Goal: Task Accomplishment & Management: Use online tool/utility

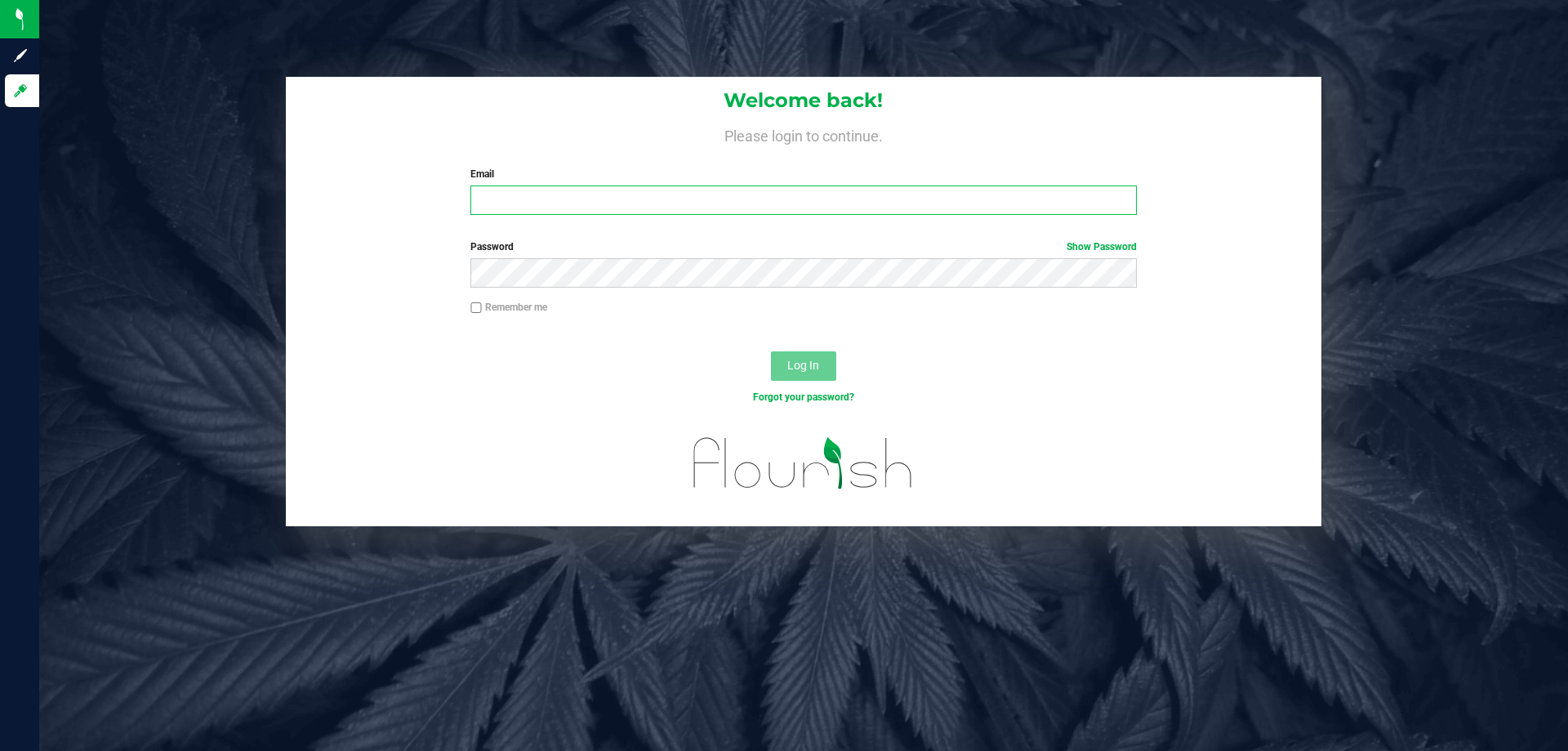
click at [746, 198] on input "Email" at bounding box center [803, 200] width 665 height 29
type input "[EMAIL_ADDRESS][DOMAIN_NAME]"
click at [771, 351] on button "Log In" at bounding box center [803, 366] width 65 height 29
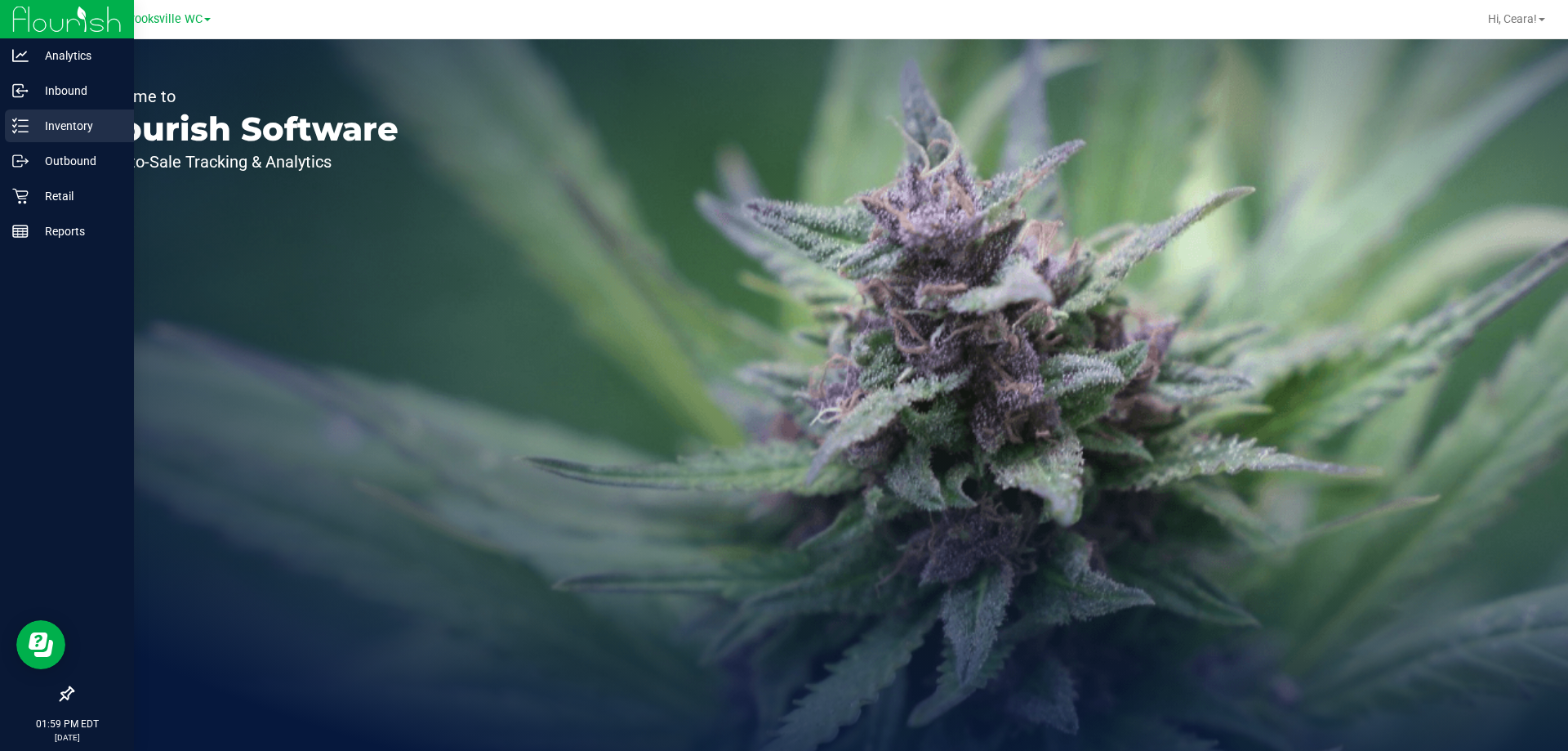
click at [77, 120] on p "Inventory" at bounding box center [77, 125] width 98 height 19
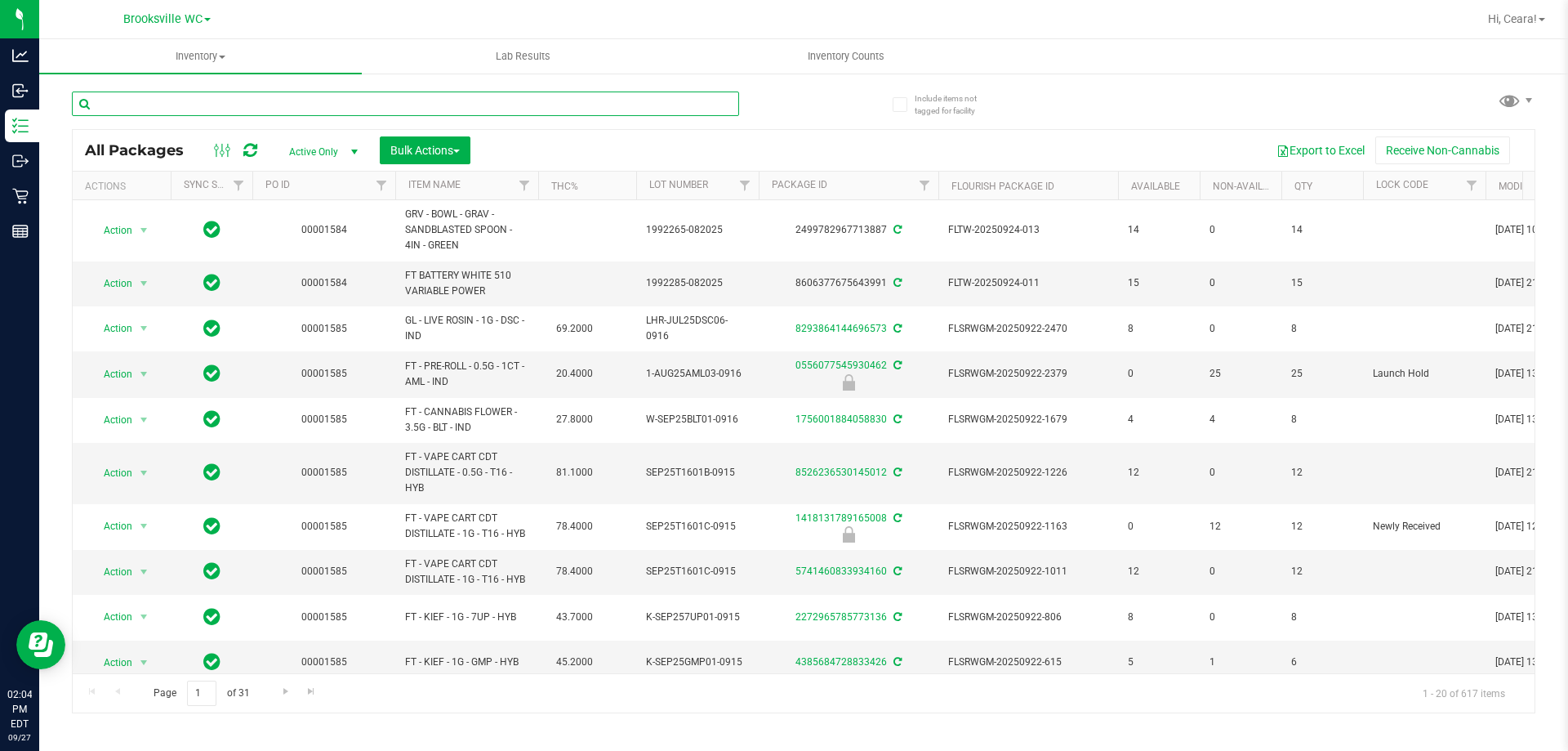
click at [200, 106] on input "text" at bounding box center [406, 103] width 667 height 24
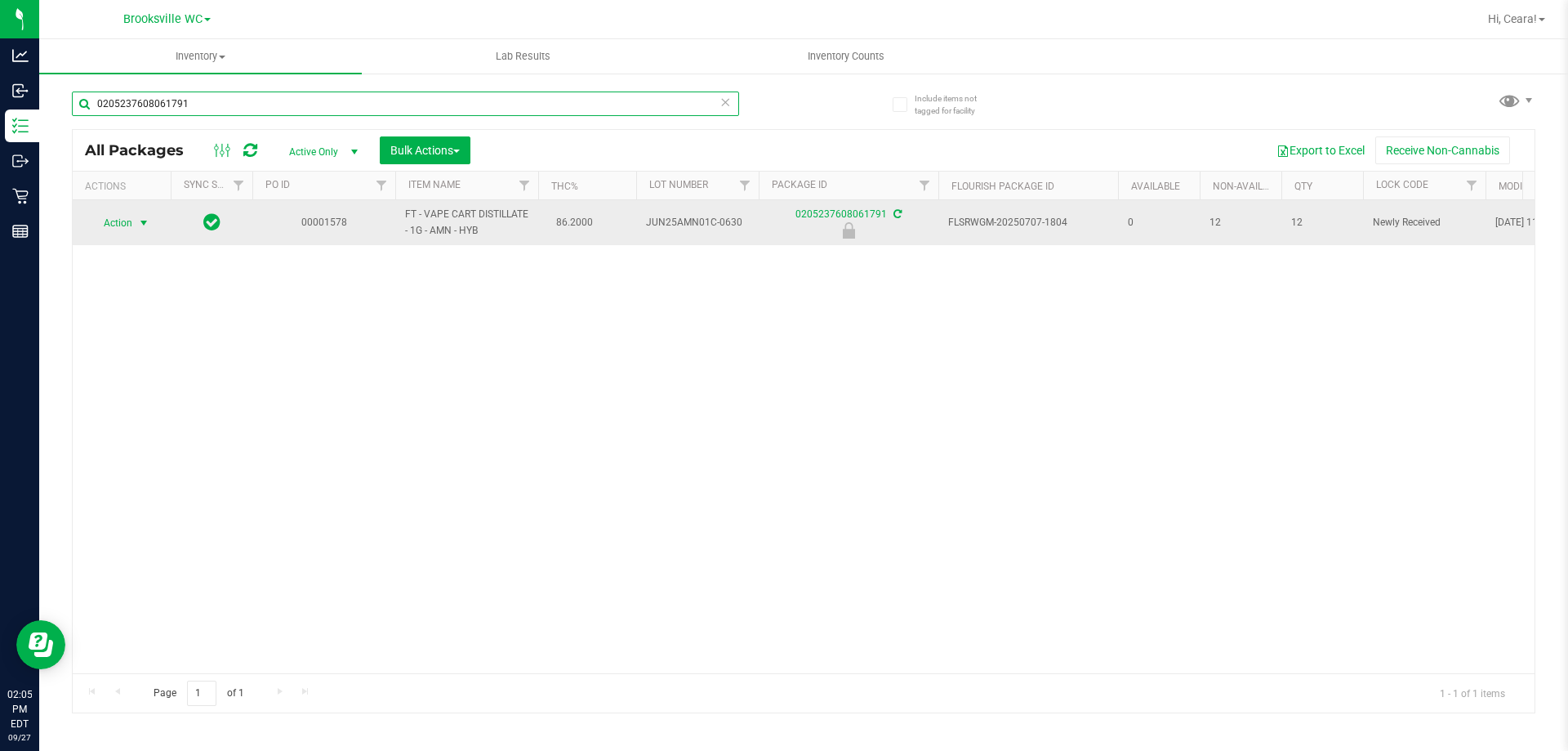
type input "0205237608061791"
click at [121, 228] on span "Action" at bounding box center [111, 223] width 44 height 23
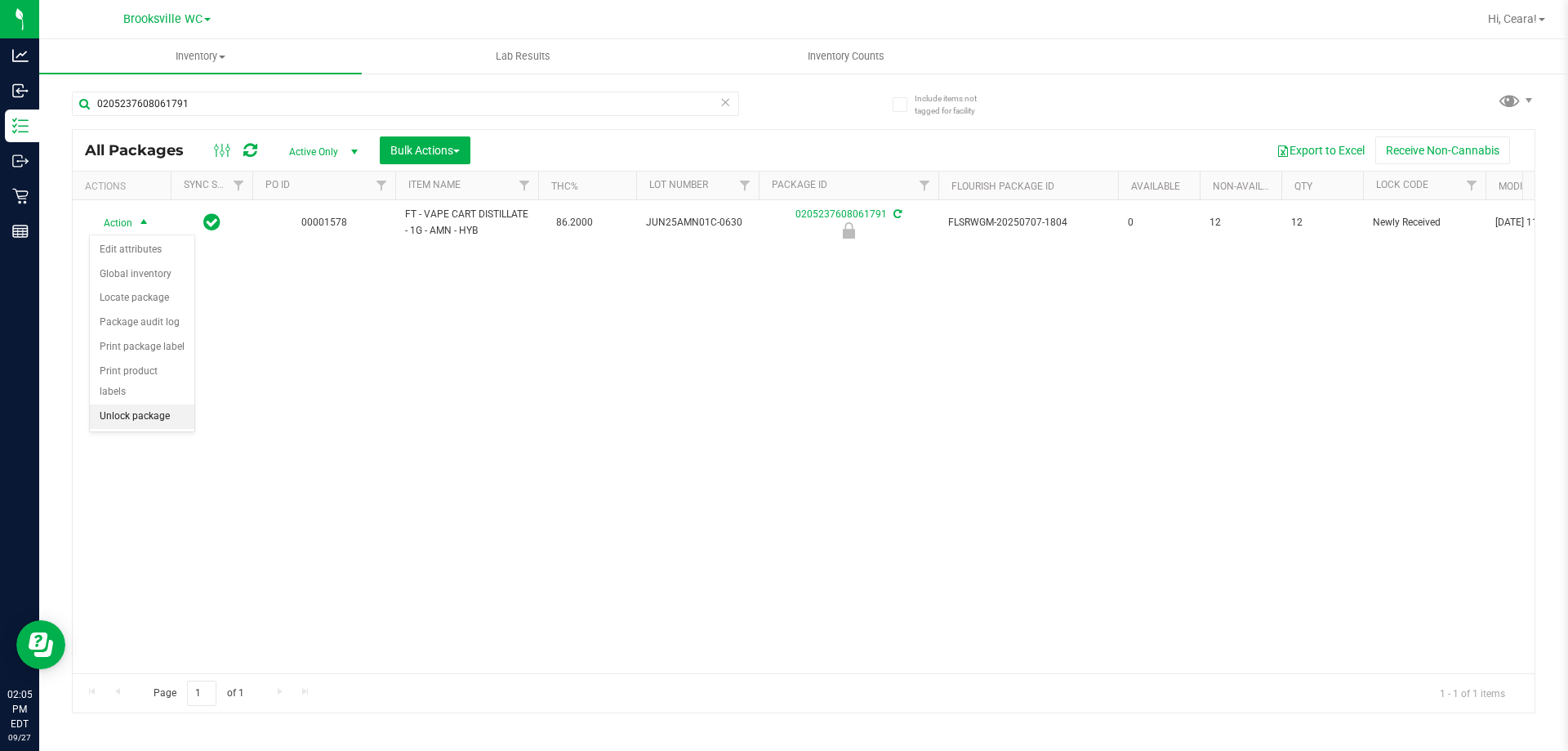
click at [149, 405] on li "Unlock package" at bounding box center [141, 416] width 104 height 24
